Goal: Register for event/course

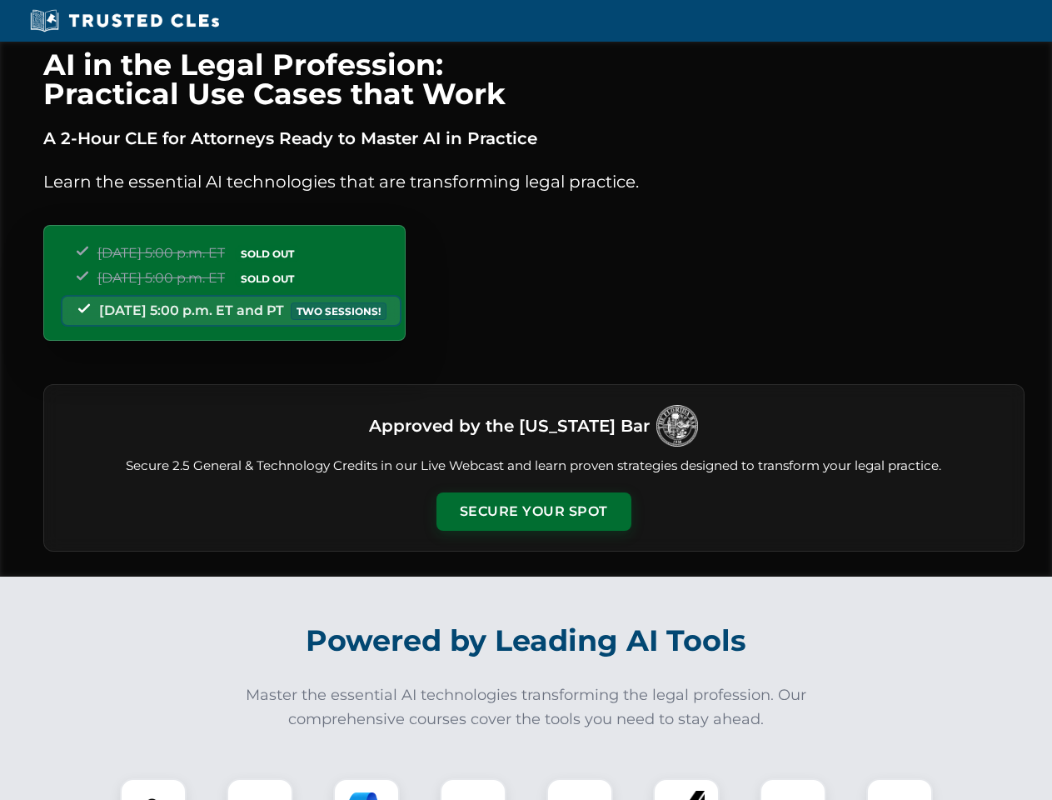
click at [533, 512] on button "Secure Your Spot" at bounding box center [534, 511] width 195 height 38
click at [153, 789] on img at bounding box center [153, 811] width 48 height 48
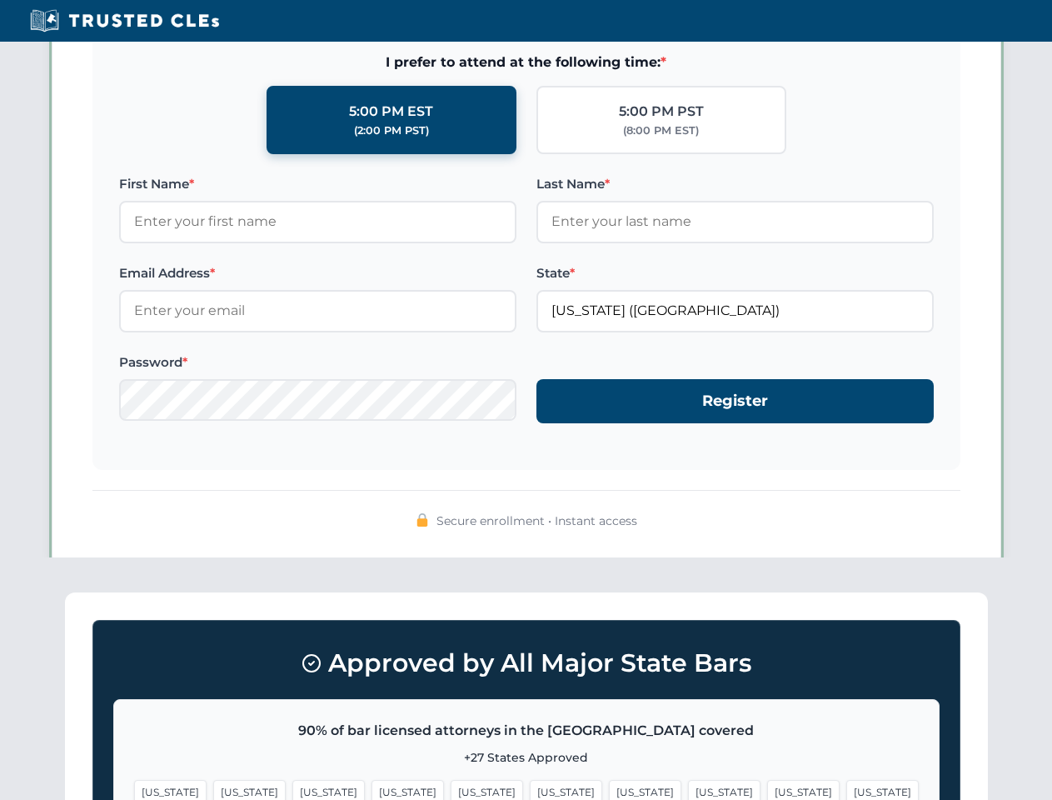
click at [609, 789] on span "[US_STATE]" at bounding box center [645, 792] width 72 height 24
click at [767, 789] on span "[US_STATE]" at bounding box center [803, 792] width 72 height 24
